Goal: Book appointment/travel/reservation

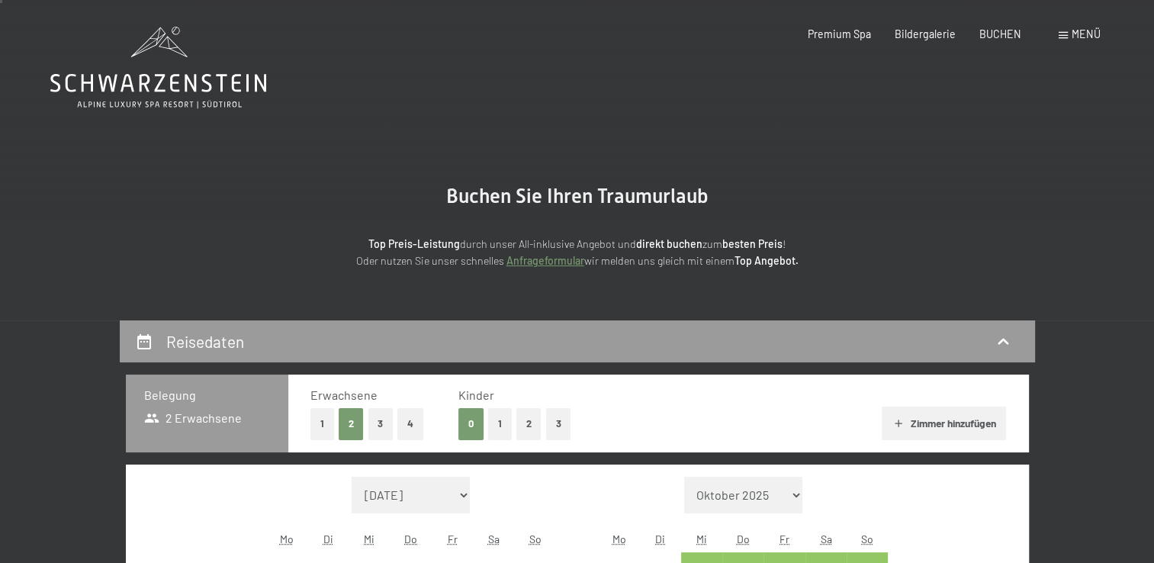
scroll to position [229, 0]
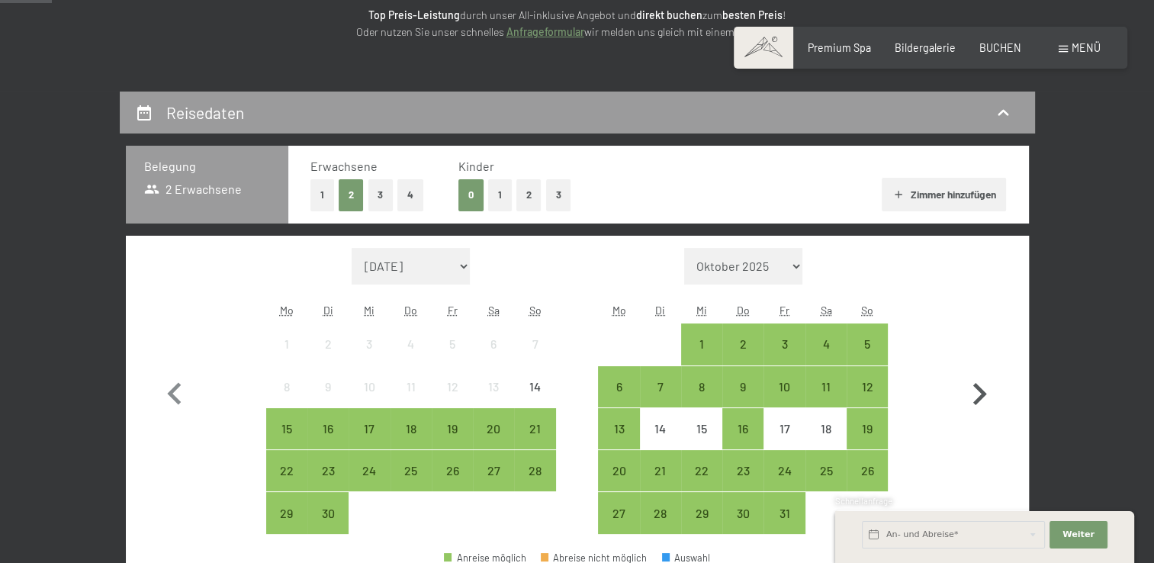
click at [985, 397] on icon "button" at bounding box center [979, 394] width 44 height 44
select select "[DATE]"
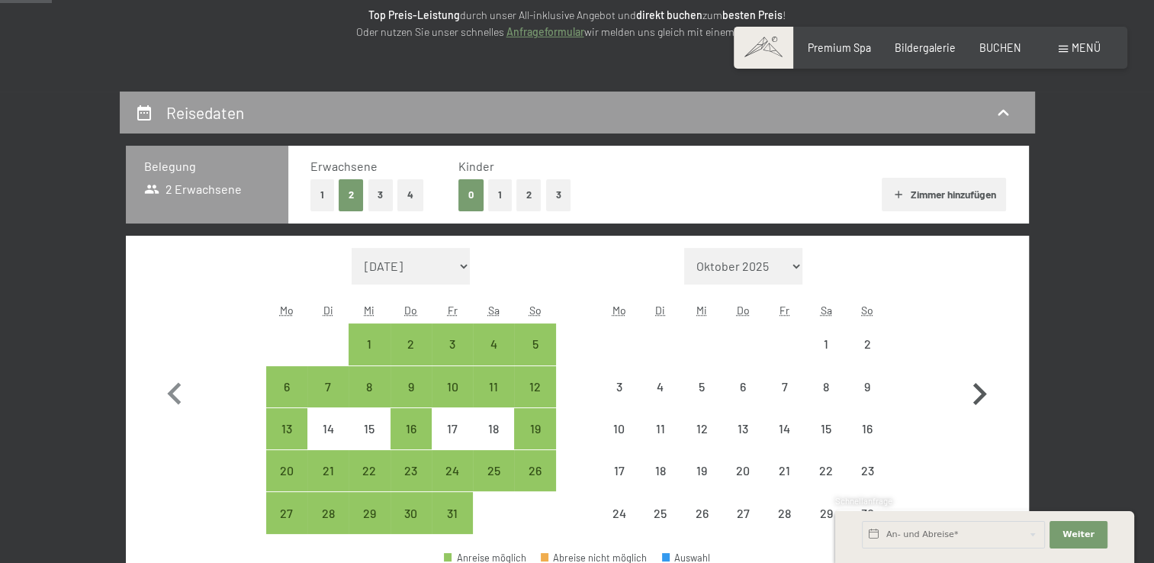
select select "[DATE]"
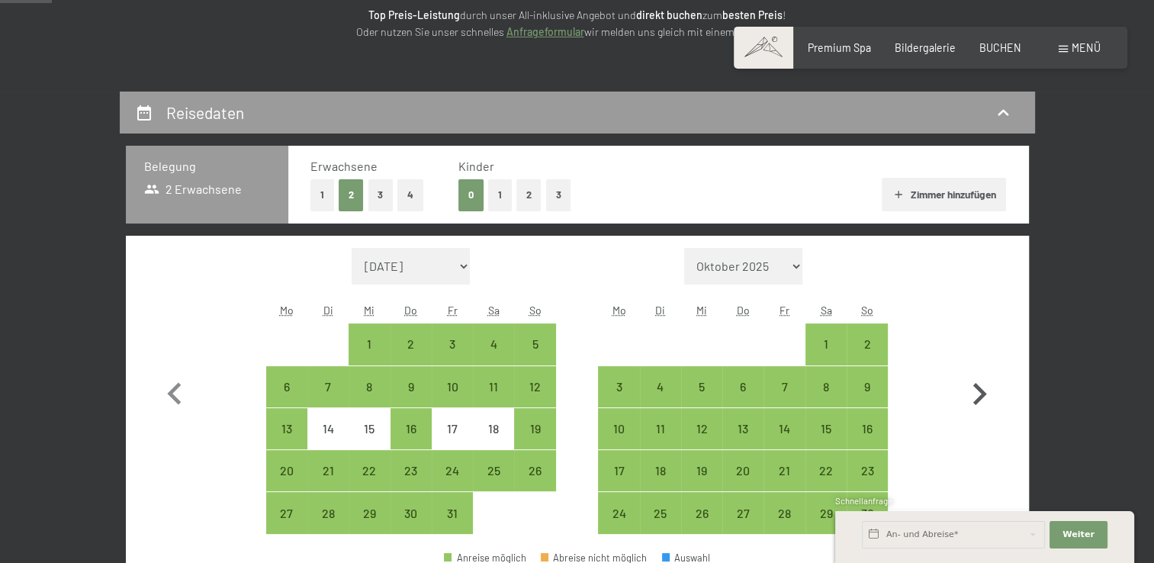
click at [985, 397] on icon "button" at bounding box center [979, 394] width 44 height 44
select select "[DATE]"
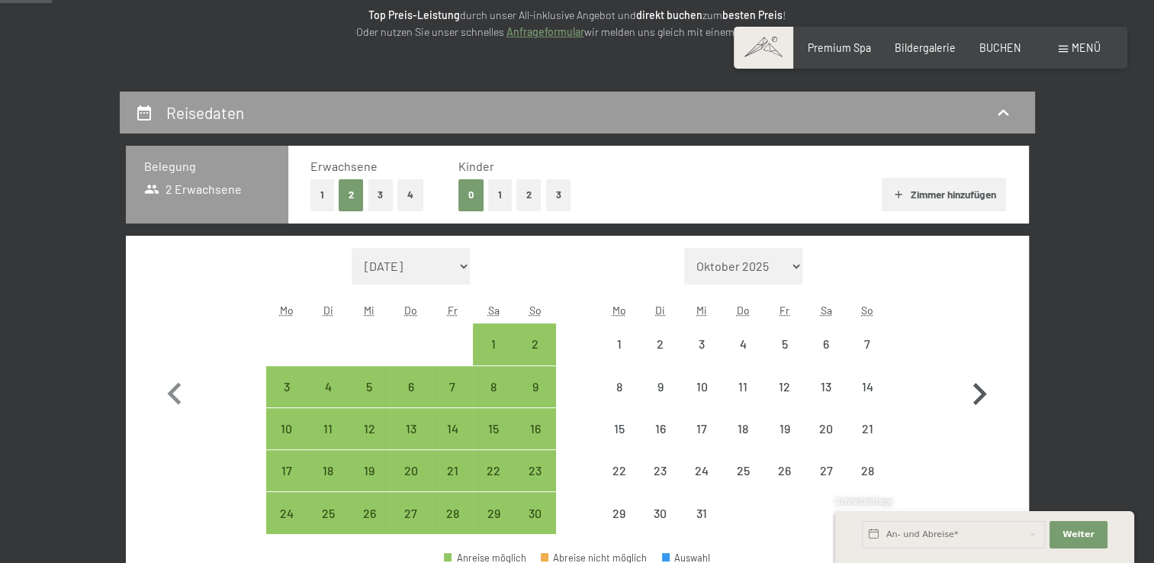
select select "[DATE]"
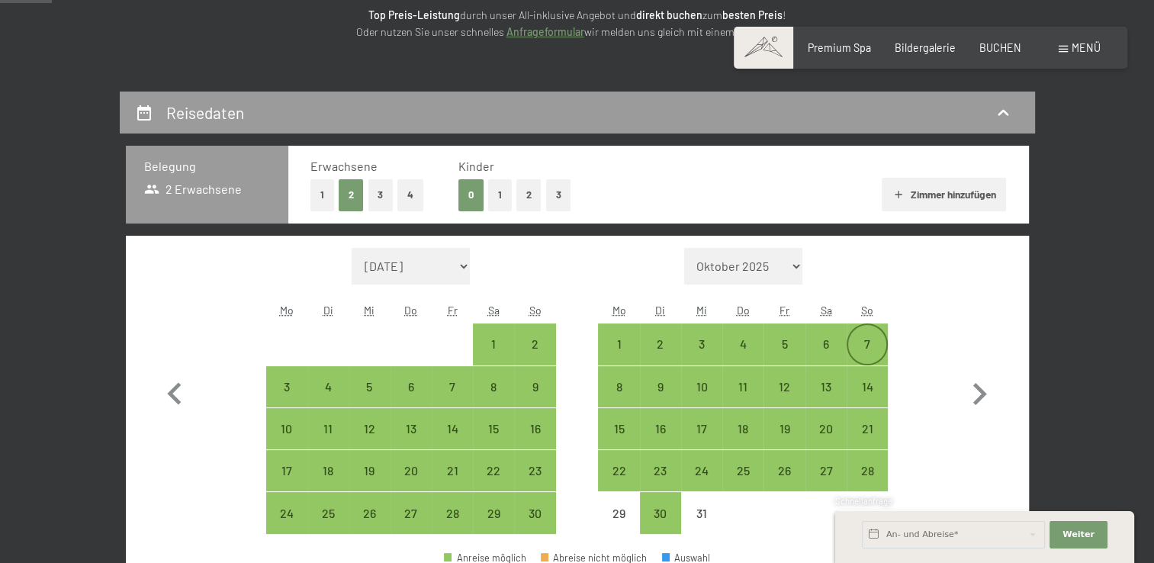
click at [879, 341] on div "7" at bounding box center [867, 357] width 38 height 38
select select "[DATE]"
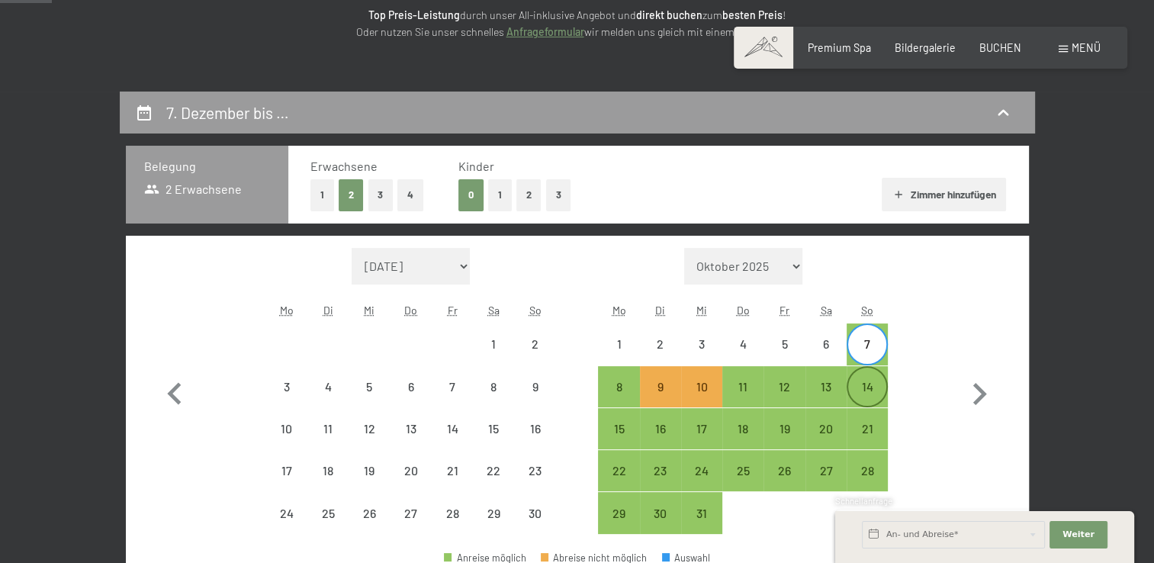
click at [871, 386] on div "14" at bounding box center [867, 400] width 38 height 38
select select "[DATE]"
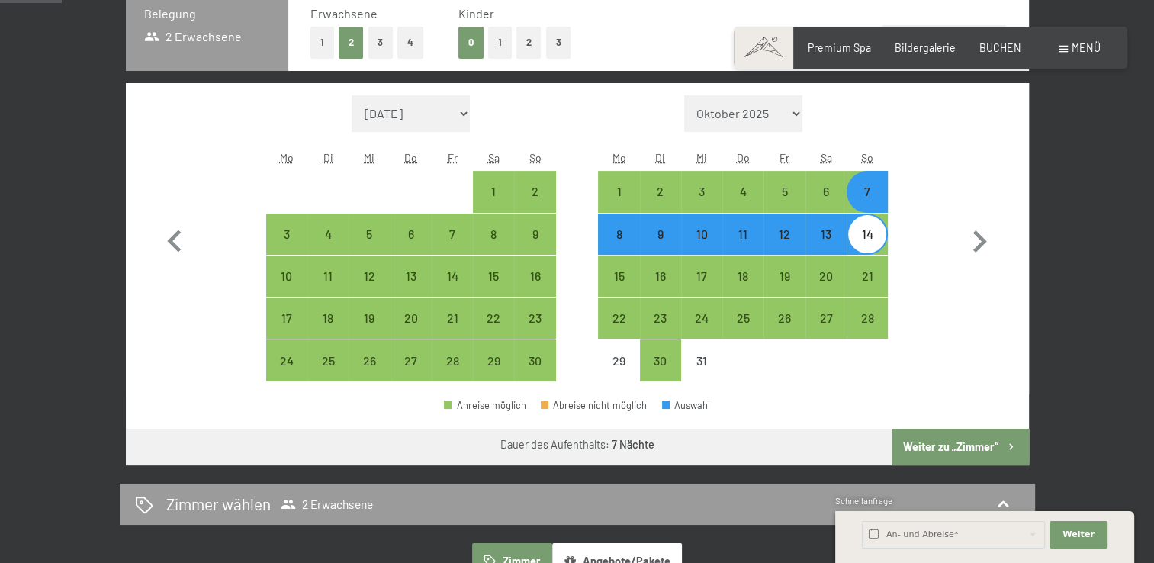
click at [940, 429] on button "Weiter zu „Zimmer“" at bounding box center [960, 447] width 137 height 37
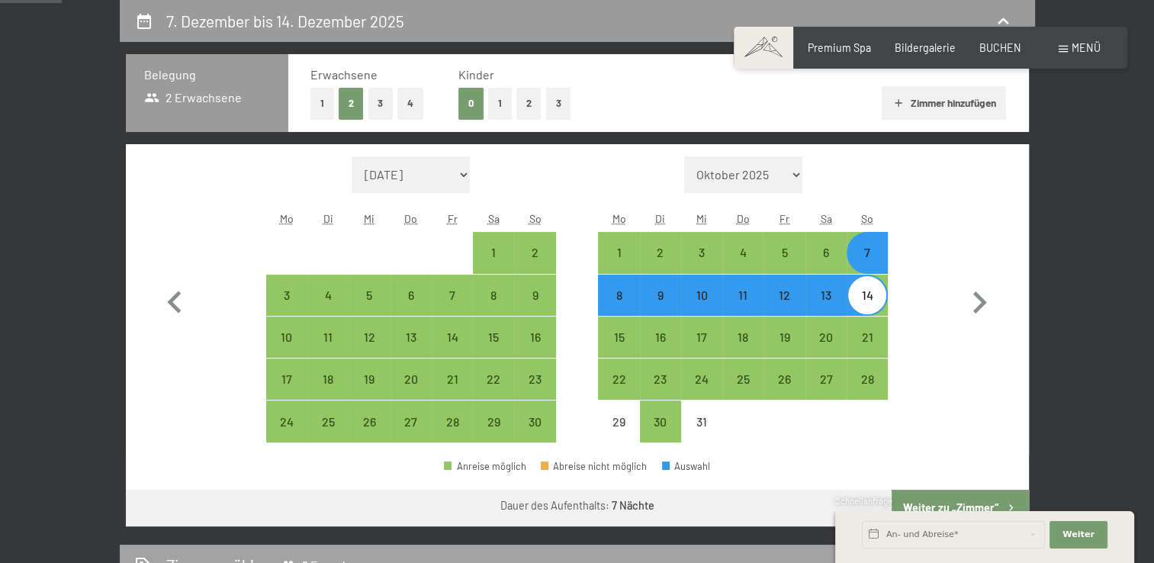
select select "[DATE]"
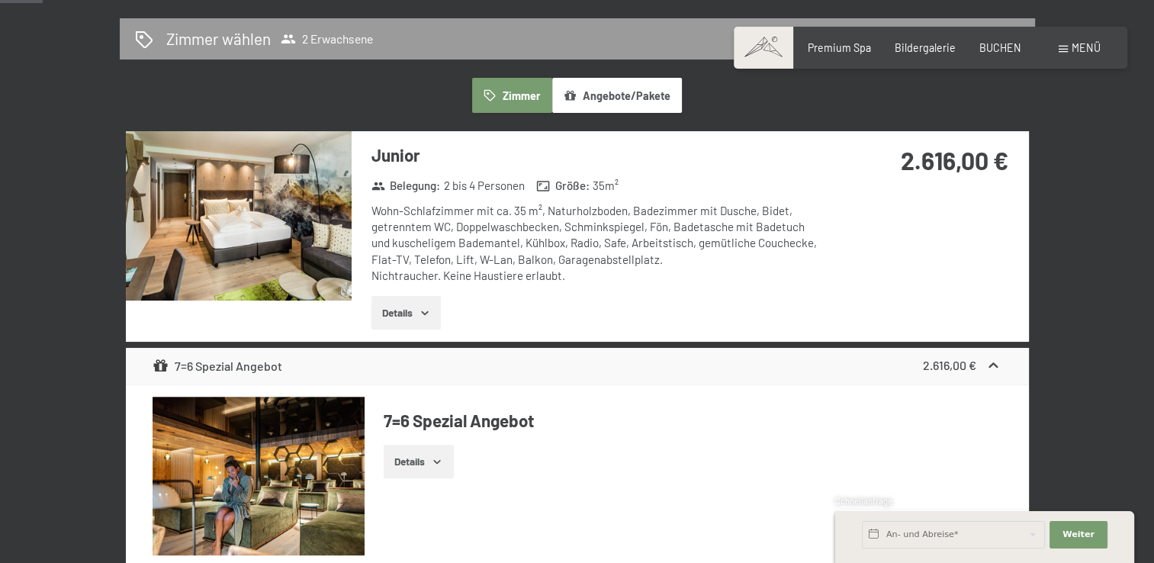
scroll to position [244, 0]
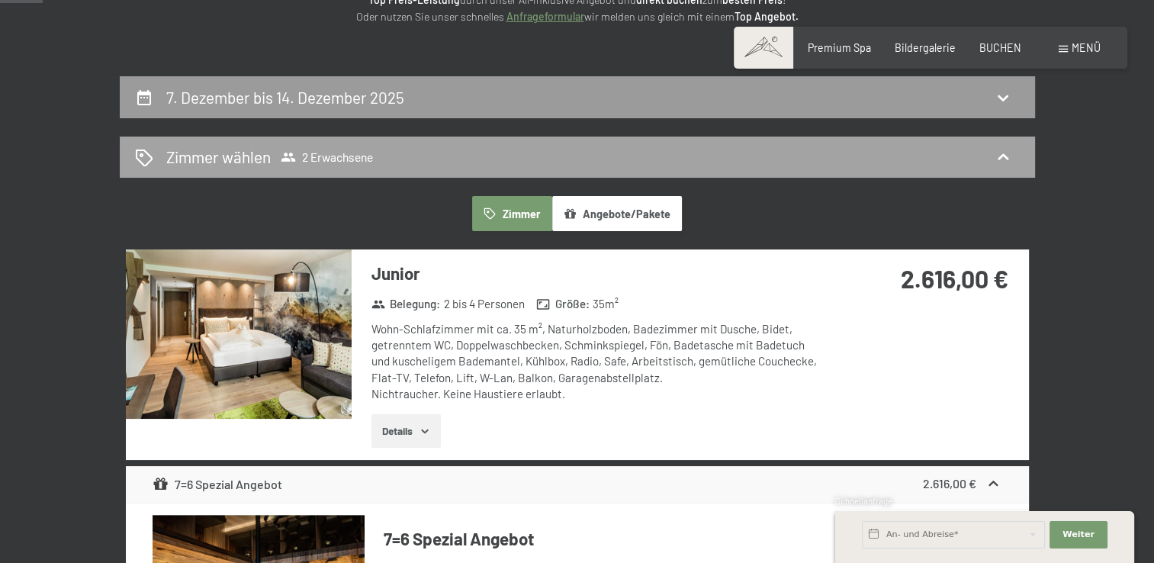
click at [1004, 155] on icon at bounding box center [1003, 157] width 11 height 6
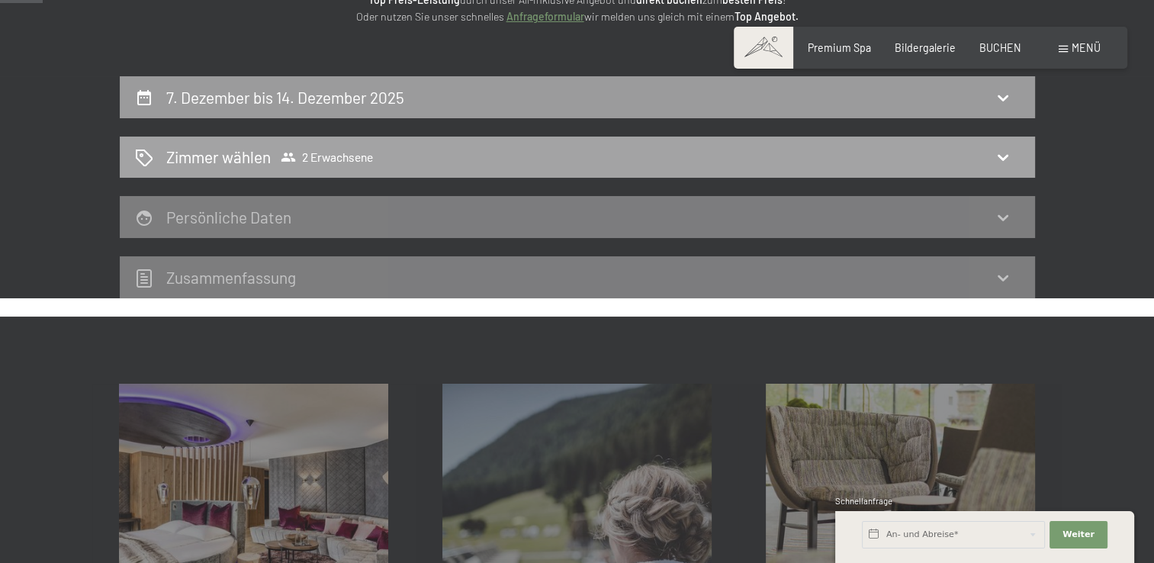
click at [347, 154] on span "2 Erwachsene" at bounding box center [327, 156] width 92 height 15
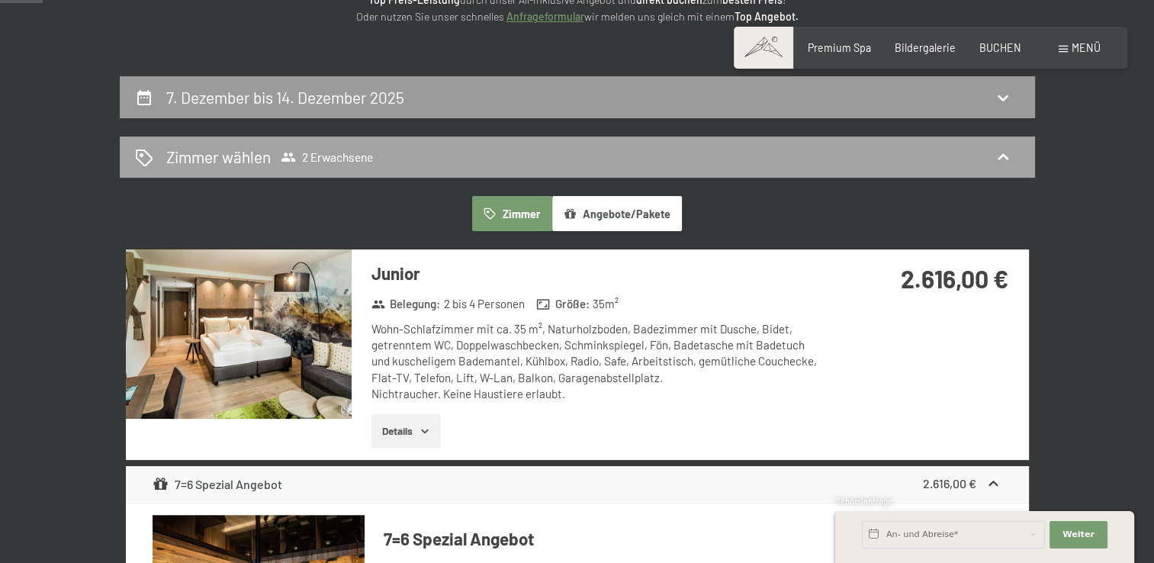
click at [319, 153] on span "2 Erwachsene" at bounding box center [327, 156] width 92 height 15
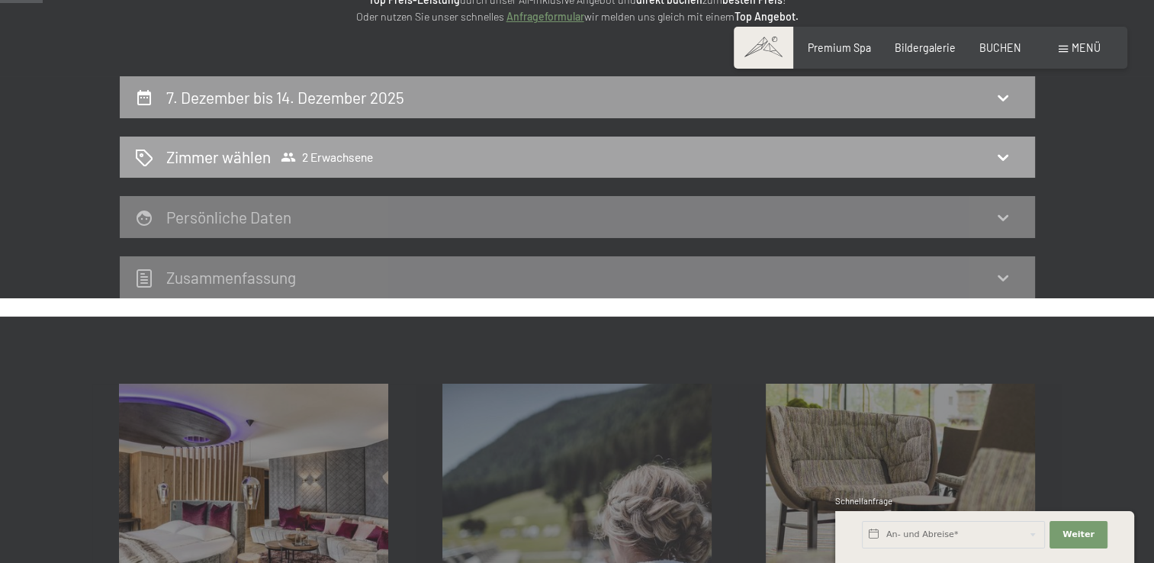
click at [400, 157] on div "Zimmer wählen 2 Erwachsene" at bounding box center [577, 157] width 885 height 22
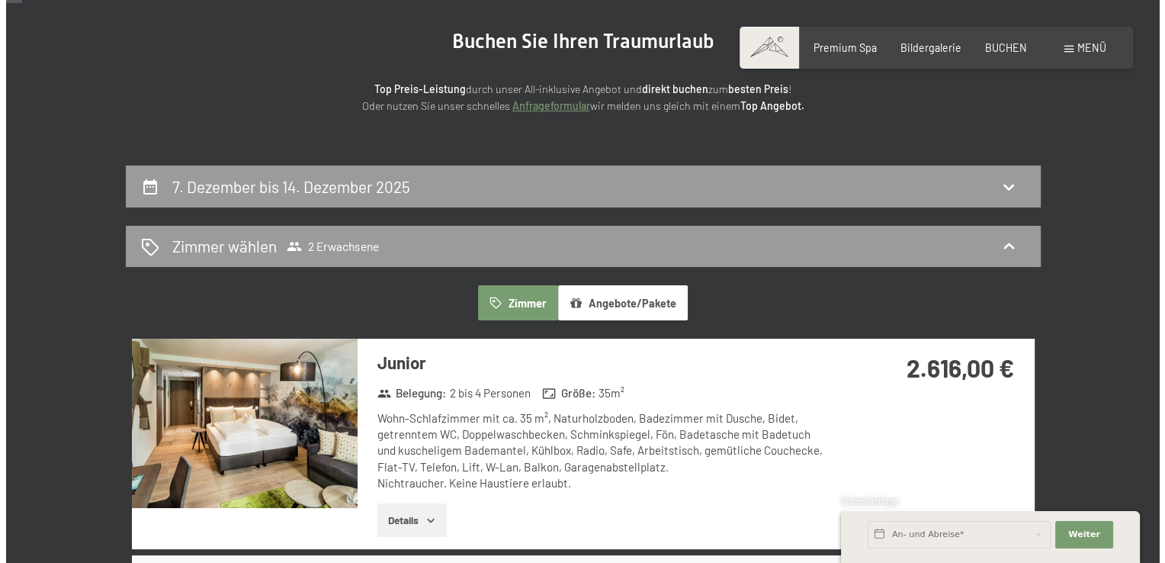
scroll to position [92, 0]
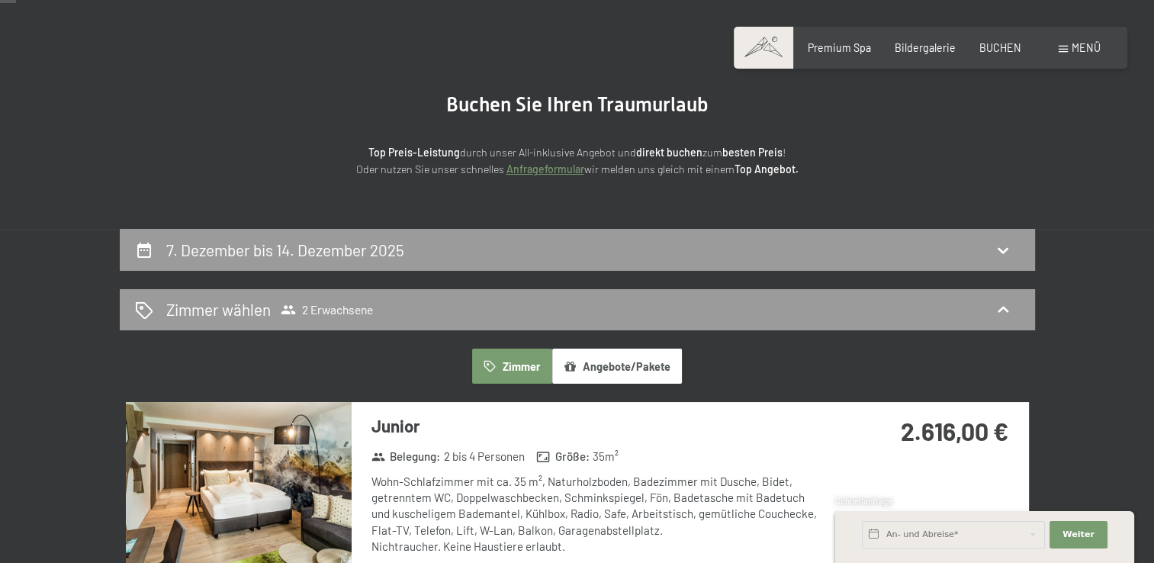
click at [1062, 50] on span at bounding box center [1063, 49] width 9 height 7
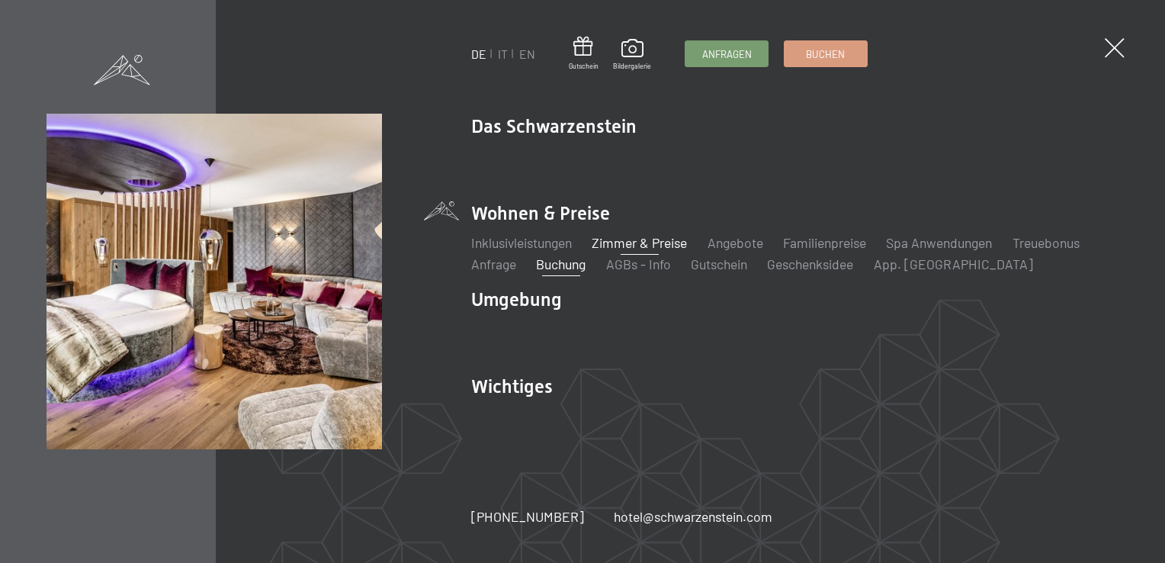
click at [656, 243] on link "Zimmer & Preise" at bounding box center [639, 242] width 95 height 17
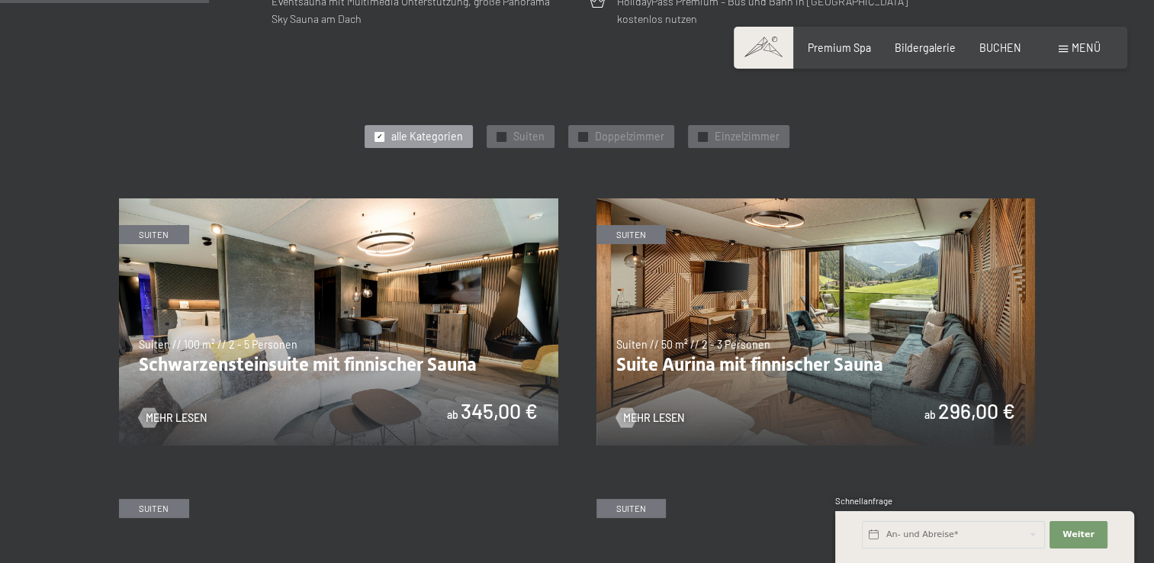
scroll to position [686, 0]
